Goal: Task Accomplishment & Management: Manage account settings

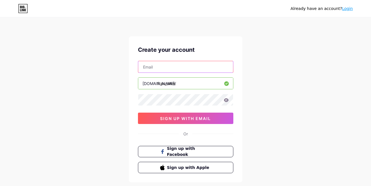
click at [170, 63] on input "text" at bounding box center [185, 66] width 95 height 11
type input "[EMAIL_ADDRESS][DOMAIN_NAME]"
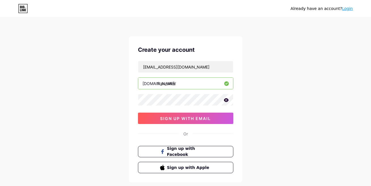
click at [227, 101] on icon at bounding box center [226, 100] width 5 height 4
click at [175, 117] on span "sign up with email" at bounding box center [185, 118] width 51 height 5
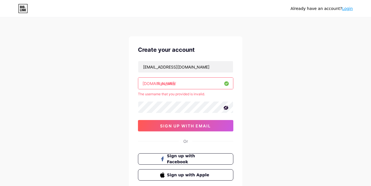
click at [181, 82] on input "fran_olivA" at bounding box center [185, 82] width 95 height 11
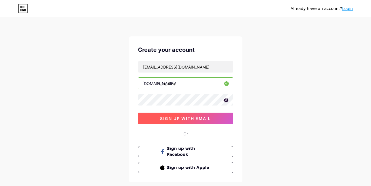
type input "fran_oliva"
click at [169, 117] on span "sign up with email" at bounding box center [185, 118] width 51 height 5
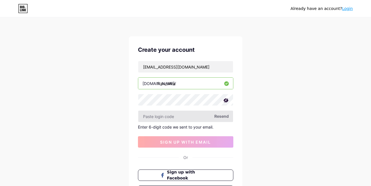
click at [161, 116] on input "text" at bounding box center [185, 115] width 95 height 11
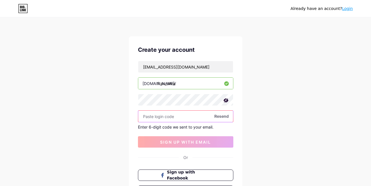
paste input "813234"
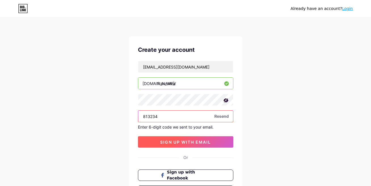
type input "813234"
click at [174, 140] on span "sign up with email" at bounding box center [185, 141] width 51 height 5
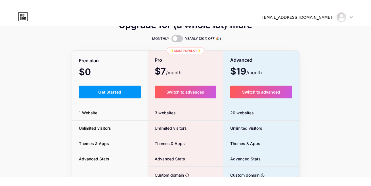
scroll to position [13, 0]
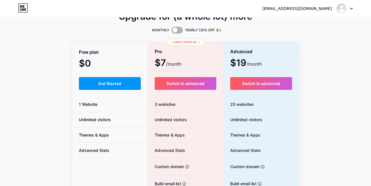
click at [176, 28] on span at bounding box center [176, 30] width 11 height 7
click at [171, 32] on input "checkbox" at bounding box center [171, 32] width 0 height 0
click at [176, 28] on span at bounding box center [176, 30] width 11 height 7
click at [171, 32] on input "checkbox" at bounding box center [171, 32] width 0 height 0
click at [176, 28] on span at bounding box center [176, 30] width 11 height 7
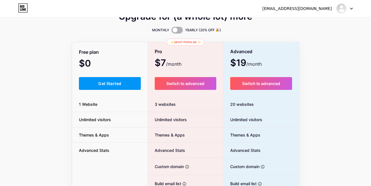
click at [171, 32] on input "checkbox" at bounding box center [171, 32] width 0 height 0
click at [176, 28] on span at bounding box center [176, 30] width 11 height 7
click at [171, 32] on input "checkbox" at bounding box center [171, 32] width 0 height 0
click at [102, 81] on span "Get Started" at bounding box center [109, 83] width 23 height 5
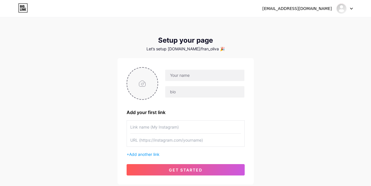
click at [139, 87] on input "file" at bounding box center [142, 84] width 31 height 32
type input "C:\fakepath\233be7ebf7c4c6e37359891cf5175828~tplv-tiktokx-cropcenter_720_720.jp…"
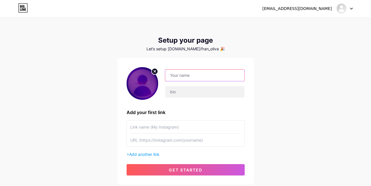
click at [189, 77] on input "text" at bounding box center [204, 75] width 79 height 11
click at [182, 80] on input "text" at bounding box center [204, 75] width 79 height 11
type input "[PERSON_NAME]"
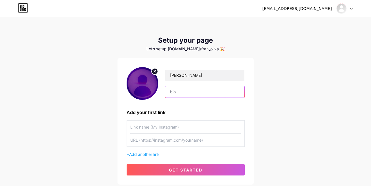
click at [179, 91] on input "text" at bounding box center [204, 91] width 79 height 11
click at [182, 93] on input "text" at bounding box center [204, 91] width 79 height 11
click at [169, 91] on input "text" at bounding box center [204, 91] width 79 height 11
click at [174, 93] on input "text" at bounding box center [204, 91] width 79 height 11
click at [175, 91] on input "text" at bounding box center [204, 91] width 79 height 11
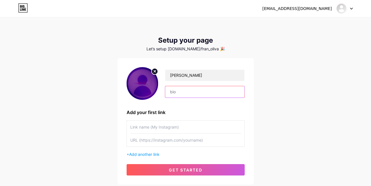
click at [177, 91] on input "text" at bounding box center [204, 91] width 79 height 11
click at [149, 62] on div "[PERSON_NAME] Add your first link + Add another link get started" at bounding box center [185, 121] width 136 height 126
click at [179, 93] on input "text" at bounding box center [204, 91] width 79 height 11
paste input "𝖯𝗋𝗈𝗀𝗋𝖺𝗆𝖺𝖽𝗈𝗋 𝖢𝗋𝖾𝖺𝖽𝗈𝗋 𝖽𝖾 𝖼𝗈𝗇𝗍𝖾𝗇𝗂𝖽𝗈"
click at [194, 94] on input "𝖯𝗋𝗈𝗀𝗋𝖺𝗆𝖺𝖽𝗈𝗋 𝖢𝗋𝖾𝖺𝖽𝗈𝗋 𝖽𝖾 𝖼𝗈𝗇𝗍𝖾𝗇𝗂𝖽𝗈" at bounding box center [204, 91] width 79 height 11
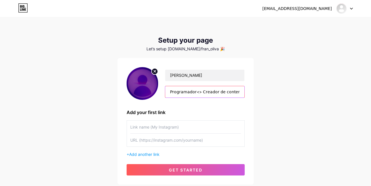
click at [192, 94] on input "𝖯𝗋𝗈𝗀𝗋𝖺𝗆𝖺𝖽𝗈𝗋<> 𝖢𝗋𝖾𝖺𝖽𝗈𝗋 𝖽𝖾 𝖼𝗈𝗇𝗍𝖾𝗇𝗂𝖽𝗈" at bounding box center [204, 91] width 79 height 11
click at [169, 94] on input "𝖯𝗋𝗈𝗀𝗋𝖺𝗆𝖺𝖽𝗈𝗋 <> 𝖢𝗋𝖾𝖺𝖽𝗈𝗋 𝖽𝖾 𝖼𝗈𝗇𝗍𝖾𝗇𝗂𝖽𝗈" at bounding box center [204, 91] width 79 height 11
click at [239, 94] on input "<> 𝖯𝗋𝗈𝗀𝗋𝖺𝗆𝖺𝖽𝗈𝗋 <> 𝖢𝗋𝖾𝖺𝖽𝗈𝗋 𝖽𝖾 𝖼𝗈𝗇𝗍𝖾𝗇𝗂𝖽𝗈" at bounding box center [204, 91] width 79 height 11
drag, startPoint x: 235, startPoint y: 92, endPoint x: 245, endPoint y: 92, distance: 9.7
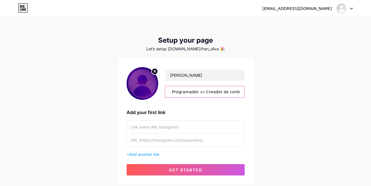
click at [245, 92] on div "[PERSON_NAME] <> 𝖯𝗋𝗈𝗀𝗋𝖺𝗆𝖺𝖽𝗈𝗋 <> 𝖢𝗋𝖾𝖺𝖽𝗈𝗋 𝖽𝖾 𝖼𝗈𝗇𝗍𝖾𝗇𝗂𝖽𝗈 Add your first link + Add …" at bounding box center [185, 121] width 136 height 126
click at [238, 92] on input "<> 𝖯𝗋𝗈𝗀𝗋𝖺𝗆𝖺𝖽𝗈𝗋 <> 𝖢𝗋𝖾𝖺𝖽𝗈𝗋 𝖽𝖾 𝖼𝗈𝗇𝗍𝖾𝗇𝗂𝖽𝗈" at bounding box center [204, 91] width 79 height 11
click at [239, 90] on input "<> 𝖯𝗋𝗈𝗀𝗋𝖺𝗆𝖺𝖽𝗈𝗋 <> 𝖢𝗋𝖾𝖺𝖽𝗈𝗋 𝖽𝖾 𝖼𝗈𝗇𝗍𝖾𝗇𝗂𝖽𝗈 <>" at bounding box center [204, 91] width 79 height 11
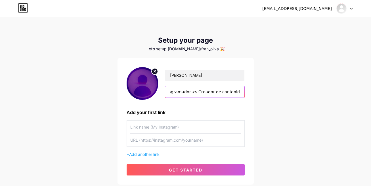
drag, startPoint x: 239, startPoint y: 90, endPoint x: 256, endPoint y: 89, distance: 17.0
click at [256, 89] on div "[EMAIL_ADDRESS][DOMAIN_NAME] Dashboard Logout Setup your page Let’s setup [DOMA…" at bounding box center [185, 101] width 371 height 202
click at [239, 92] on input "<> 𝖯𝗋𝗈𝗀𝗋𝖺𝗆𝖺𝖽𝗈𝗋 <> 𝖢𝗋𝖾𝖺𝖽𝗈𝗋 𝖽𝖾 𝖼𝗈𝗇𝗍𝖾𝗇𝗂𝖽𝗈 <>" at bounding box center [204, 91] width 79 height 11
drag, startPoint x: 188, startPoint y: 96, endPoint x: 154, endPoint y: 95, distance: 34.6
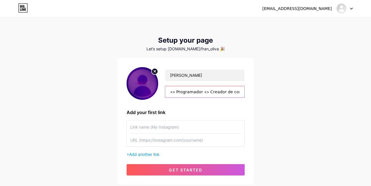
click at [154, 95] on div "[PERSON_NAME] <> 𝖯𝗋𝗈𝗀𝗋𝖺𝗆𝖺𝖽𝗈𝗋 <> 𝖢𝗋𝖾𝖺𝖽𝗈𝗋 𝖽𝖾 𝖼𝗈𝗇𝗍𝖾𝗇𝗂𝖽𝗈 <>" at bounding box center [186, 83] width 118 height 33
drag, startPoint x: 227, startPoint y: 91, endPoint x: 250, endPoint y: 93, distance: 22.8
click at [250, 93] on div "[PERSON_NAME] <> 𝖯𝗋𝗈𝗀𝗋𝖺𝗆𝖺𝖽𝗈𝗋 <> 𝖢𝗋𝖾𝖺𝖽𝗈𝗋 𝖽𝖾 𝖼𝗈𝗇𝗍𝖾𝗇𝗂𝖽𝗈 <> Add your first link + A…" at bounding box center [185, 121] width 136 height 126
click at [236, 93] on input "<> 𝖯𝗋𝗈𝗀𝗋𝖺𝗆𝖺𝖽𝗈𝗋 <> 𝖢𝗋𝖾𝖺𝖽𝗈𝗋 𝖽𝖾 𝖼𝗈𝗇𝗍𝖾𝗇𝗂𝖽𝗈 <>" at bounding box center [204, 91] width 79 height 11
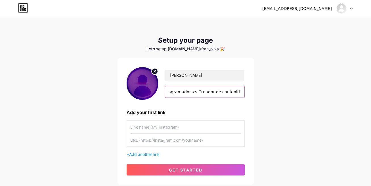
click at [236, 93] on input "<> 𝖯𝗋𝗈𝗀𝗋𝖺𝗆𝖺𝖽𝗈𝗋 <> 𝖢𝗋𝖾𝖺𝖽𝗈𝗋 𝖽𝖾 𝖼𝗈𝗇𝗍𝖾𝗇𝗂𝖽𝗈 <>" at bounding box center [204, 91] width 79 height 11
click at [241, 90] on input "<> 𝖯𝗋𝗈𝗀𝗋𝖺𝗆𝖺𝖽𝗈𝗋 <> 𝖢𝗋𝖾𝖺𝖽𝗈𝗋 𝖽𝖾 𝖼𝗈𝗇𝗍𝖾𝗇𝗂𝖽𝗈 <>" at bounding box center [204, 91] width 79 height 11
click at [240, 92] on input "<> 𝖯𝗋𝗈𝗀𝗋𝖺𝗆𝖺𝖽𝗈𝗋 <> 𝖢𝗋𝖾𝖺𝖽𝗈𝗋 𝖽𝖾 𝖼𝗈𝗇𝗍𝖾𝗇𝗂𝖽𝗈 <>" at bounding box center [204, 91] width 79 height 11
drag, startPoint x: 236, startPoint y: 91, endPoint x: 247, endPoint y: 92, distance: 10.9
click at [247, 92] on div "[PERSON_NAME] <> 𝖯𝗋𝗈𝗀𝗋𝖺𝗆𝖺𝖽𝗈𝗋 <> 𝖢𝗋𝖾𝖺𝖽𝗈𝗋 𝖽𝖾 𝖼𝗈𝗇𝗍𝖾𝗇𝗂𝖽𝗈 <> Add your first link + A…" at bounding box center [185, 121] width 136 height 126
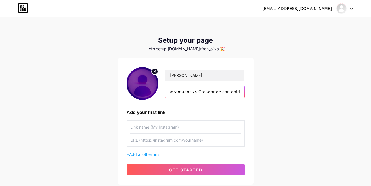
click at [238, 92] on input "<> 𝖯𝗋𝗈𝗀𝗋𝖺𝗆𝖺𝖽𝗈𝗋 <> 𝖢𝗋𝖾𝖺𝖽𝗈𝗋 𝖽𝖾 𝖼𝗈𝗇𝗍𝖾𝗇𝗂𝖽𝗈 <>" at bounding box center [204, 91] width 79 height 11
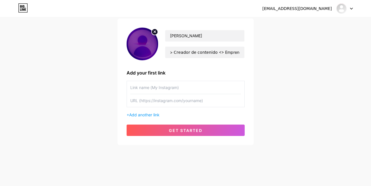
scroll to position [0, 0]
click at [143, 90] on input "text" at bounding box center [185, 87] width 111 height 13
click at [214, 52] on input "<> 𝖯𝗋𝗈𝗀𝗋𝖺𝗆𝖺𝖽𝗈𝗋 <> 𝖢𝗋𝖾𝖺𝖽𝗈𝗋 𝖽𝖾 𝖼𝗈𝗇𝗍𝖾𝗇𝗂𝖽𝗈 <> Emprendedor" at bounding box center [204, 52] width 79 height 11
drag, startPoint x: 214, startPoint y: 52, endPoint x: 249, endPoint y: 52, distance: 35.5
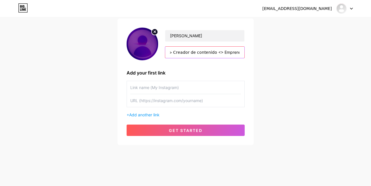
click at [249, 52] on div "[PERSON_NAME] <> 𝖯𝗋𝗈𝗀𝗋𝖺𝗆𝖺𝖽𝗈𝗋 <> 𝖢𝗋𝖾𝖺𝖽𝗈𝗋 𝖽𝖾 𝖼𝗈𝗇𝗍𝖾𝗇𝗂𝖽𝗈 <> Emprendedor Add your fi…" at bounding box center [185, 81] width 136 height 126
click at [213, 53] on input "<> 𝖯𝗋𝗈𝗀𝗋𝖺𝗆𝖺𝖽𝗈𝗋 <> 𝖢𝗋𝖾𝖺𝖽𝗈𝗋 𝖽𝖾 𝖼𝗈𝗇𝗍𝖾𝗇𝗂𝖽𝗈 <> Emprendedor" at bounding box center [204, 52] width 79 height 11
drag, startPoint x: 179, startPoint y: 55, endPoint x: 161, endPoint y: 51, distance: 18.2
click at [161, 51] on div "[PERSON_NAME] <> 𝖯𝗋𝗈𝗀𝗋𝖺𝗆𝖺𝖽𝗈𝗋 <> 𝖢𝗋𝖾𝖺𝖽𝗈𝗋 𝖽𝖾 𝖼𝗈𝗇𝗍𝖾𝗇𝗂𝖽𝗈 <> Joven Emprendedor" at bounding box center [201, 44] width 86 height 28
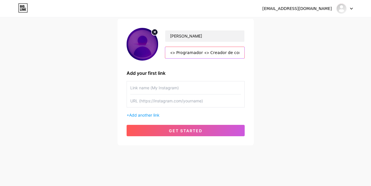
click at [177, 54] on input "<> 𝖯𝗋𝗈𝗀𝗋𝖺𝗆𝖺𝖽𝗈𝗋 <> 𝖢𝗋𝖾𝖺𝖽𝗈𝗋 𝖽𝖾 𝖼𝗈𝗇𝗍𝖾𝗇𝗂𝖽𝗈 <> Joven Emprendedor" at bounding box center [204, 52] width 79 height 11
click at [199, 53] on input "<> 𝖯𝗋𝗈𝗀𝗋𝖺𝗆𝖺𝖽𝗈𝗋 <> 𝖢𝗋𝖾𝖺𝖽𝗈𝗋 𝖽𝖾 𝖼𝗈𝗇𝗍𝖾𝗇𝗂𝖽𝗈 <> Joven Emprendedor" at bounding box center [204, 52] width 79 height 11
click at [176, 52] on input "<> 𝖯𝗋𝗈𝗀𝗋𝖺𝗆𝖺𝖽𝗈𝗋 <> 𝖢𝗋𝖾𝖺𝖽𝗈𝗋 𝖽𝖾 𝖼𝗈𝗇𝗍𝖾𝗇𝗂𝖽𝗈 <> Joven Emprendedor" at bounding box center [204, 52] width 79 height 11
paste input "🌐"
click at [178, 55] on input "<> 🌐𝖯𝗋𝗈𝗀𝗋𝖺𝗆𝖺𝖽𝗈𝗋 <> 𝖢𝗋𝖾𝖺𝖽𝗈𝗋 𝖽𝖾 𝖼𝗈𝗇𝗍𝖾𝗇𝗂𝖽𝗈 <> Joven Emprendedor" at bounding box center [204, 52] width 79 height 11
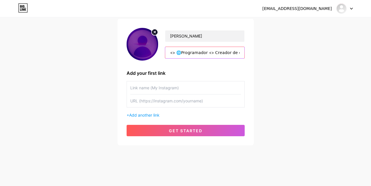
scroll to position [0, 37]
click at [219, 53] on input "<> 🌐𝖯𝗋𝗈𝗀𝗋𝖺𝗆𝖺𝖽𝗈𝗋 <> 𝖢𝗋𝖾𝖺𝖽𝗈𝗋 𝖽𝖾 𝖼𝗈𝗇𝗍𝖾𝗇𝗂𝖽𝗈 <> Joven Emprendedor" at bounding box center [204, 52] width 79 height 11
paste input "💰"
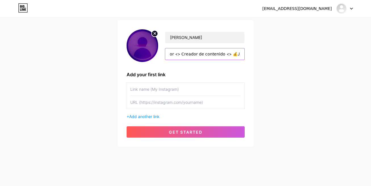
scroll to position [0, 33]
click at [192, 55] on input "<> 🌐𝖯𝗋𝗈𝗀𝗋𝖺𝗆𝖺𝖽𝗈𝗋 <> 𝖢𝗋𝖾𝖺𝖽𝗈𝗋 𝖽𝖾 𝖼𝗈𝗇𝗍𝖾𝗇𝗂𝖽𝗈 <> 💰Joven Emprendedor" at bounding box center [204, 53] width 79 height 11
click at [182, 55] on input "<> 🌐𝖯𝗋𝗈𝗀𝗋𝖺𝗆𝖺𝖽𝗈𝗋 <> 𝖢𝗋𝖾𝖺𝖽𝗈𝗋 𝖽𝖾 𝖼𝗈𝗇𝗍𝖾𝗇𝗂𝖽𝗈 <> 💰Joven Emprendedor" at bounding box center [204, 53] width 79 height 11
click at [211, 55] on input "<> 🌐𝖯𝗋𝗈𝗀𝗋𝖺𝗆𝖺𝖽𝗈𝗋 <> 𝖢𝗋𝖾𝖺𝖽𝗈𝗋 𝖽𝖾 𝖼𝗈𝗇𝗍𝖾𝗇𝗂𝖽𝗈 <> 💰Joven Emprendedor" at bounding box center [204, 53] width 79 height 11
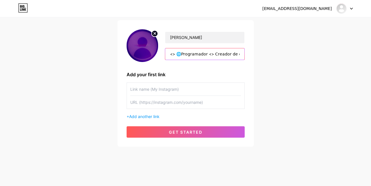
click at [211, 55] on input "<> 🌐𝖯𝗋𝗈𝗀𝗋𝖺𝗆𝖺𝖽𝗈𝗋 <> 𝖢𝗋𝖾𝖺𝖽𝗈𝗋 𝖽𝖾 𝖼𝗈𝗇𝗍𝖾𝗇𝗂𝖽𝗈 <> 💰Joven Emprendedor" at bounding box center [204, 53] width 79 height 11
paste input "text"
type input "<> 🌐𝖯𝗋𝗈𝗀𝗋𝖺𝗆𝖺𝖽𝗈𝗋 <> 🎬𝖢𝗋𝖾𝖺𝖽𝗈𝗋 𝖽𝖾 𝖼𝗈𝗇𝗍𝖾𝗇𝗂𝖽𝗈 <> 💰Joven Emprendedor"
click at [154, 90] on input "text" at bounding box center [185, 89] width 111 height 13
